Goal: Find specific page/section: Find specific page/section

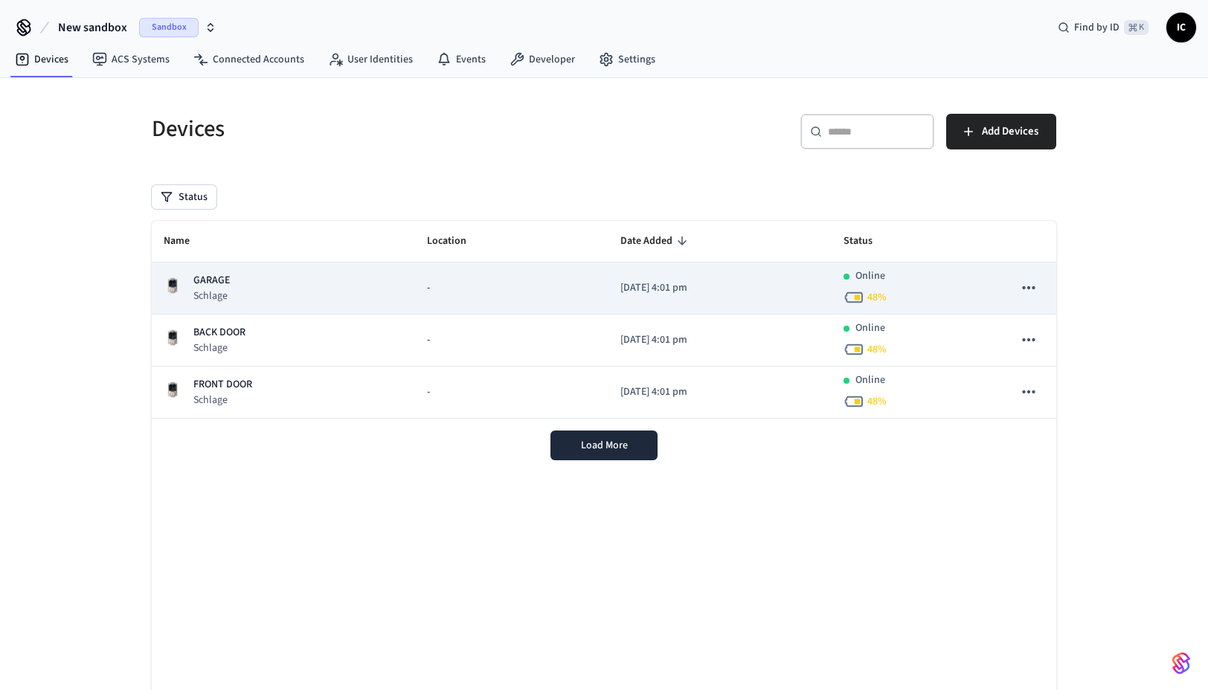
click at [274, 294] on div "GARAGE Schlage" at bounding box center [283, 288] width 239 height 30
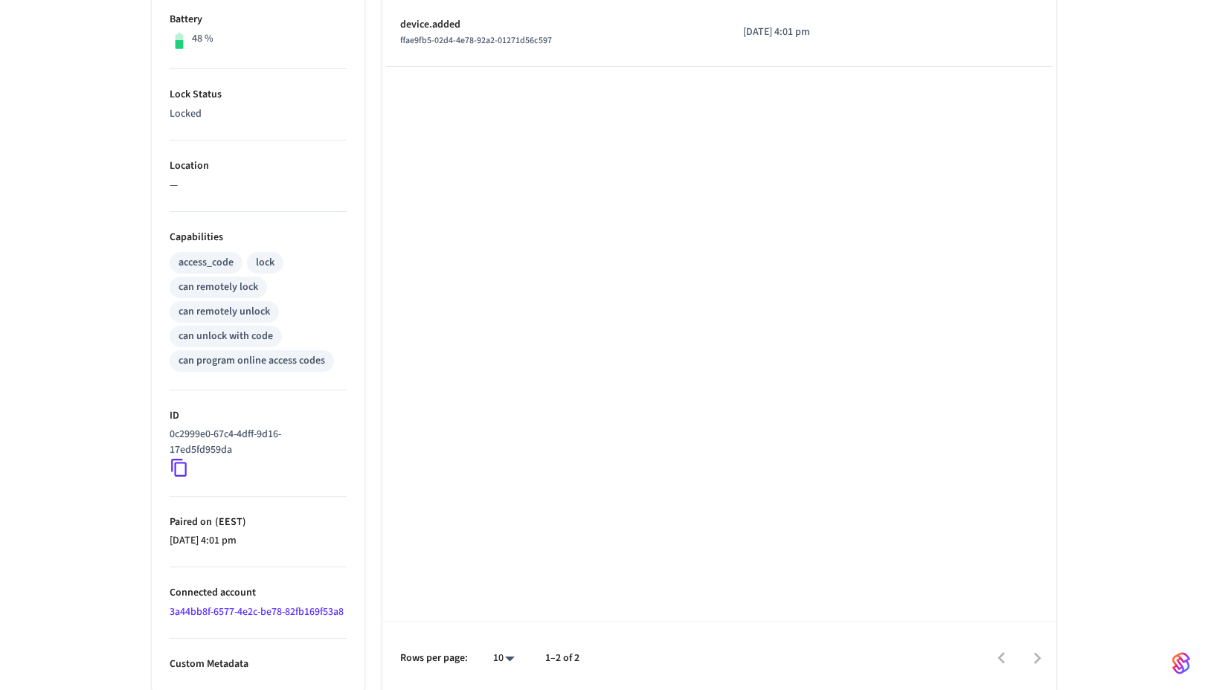
scroll to position [397, 0]
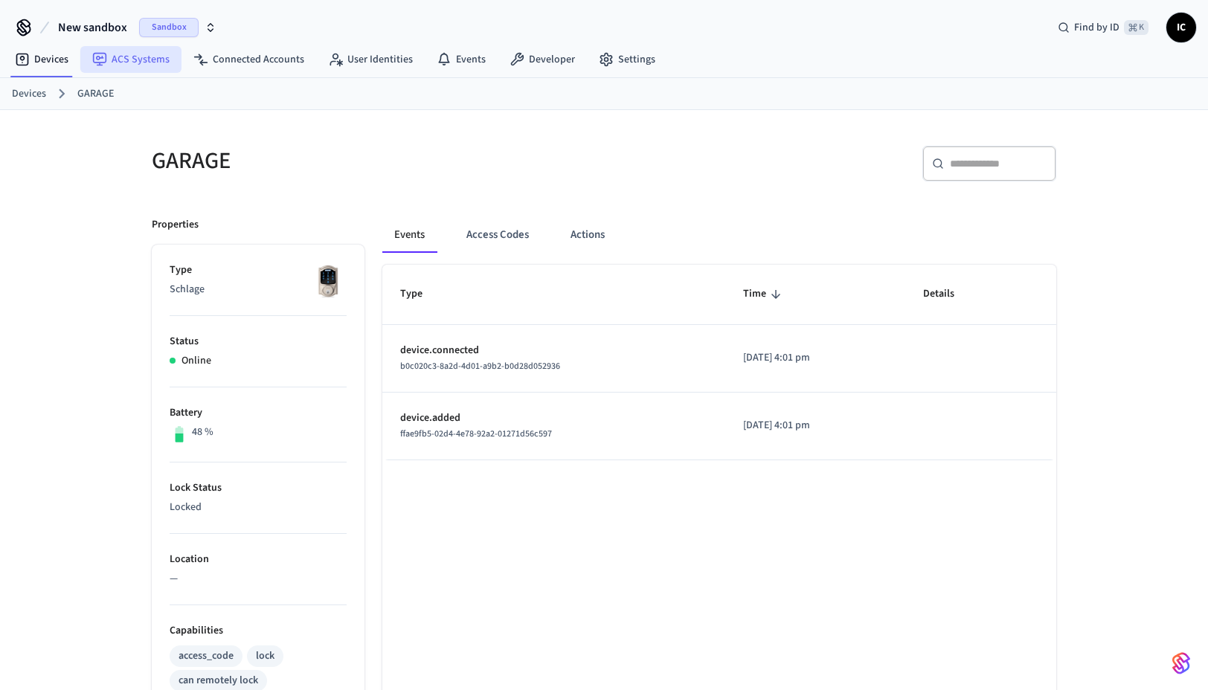
click at [138, 61] on link "ACS Systems" at bounding box center [130, 59] width 101 height 27
